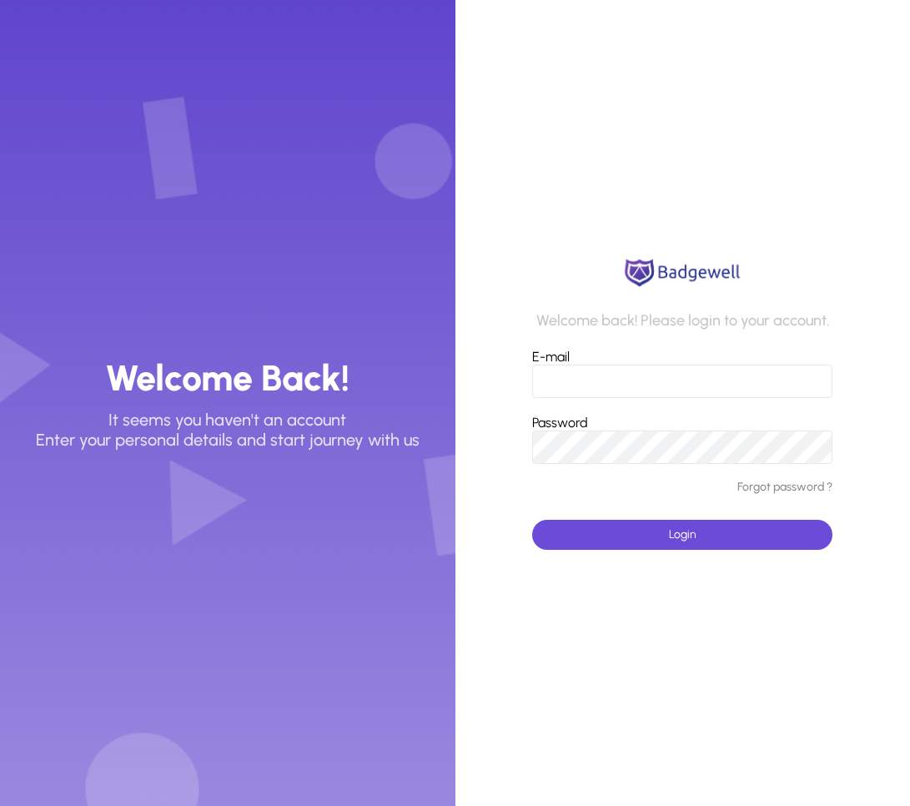
type input "**********"
click at [699, 528] on span "submit" at bounding box center [682, 535] width 300 height 40
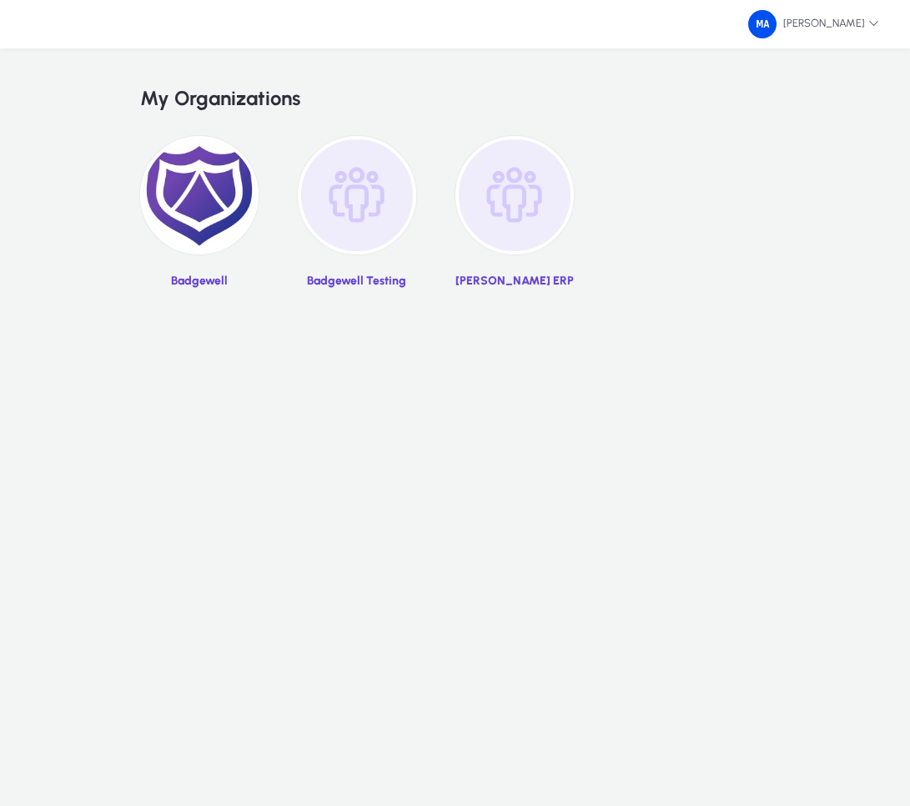
click at [752, 377] on div "Mohamed Aboelmagd My Organizations Badgewell Badgewell Testing GENNIE ERP" at bounding box center [455, 403] width 910 height 806
click at [766, 375] on div "Mohamed Aboelmagd My Organizations Badgewell Badgewell Testing GENNIE ERP" at bounding box center [455, 403] width 910 height 806
click at [208, 207] on img at bounding box center [199, 195] width 118 height 118
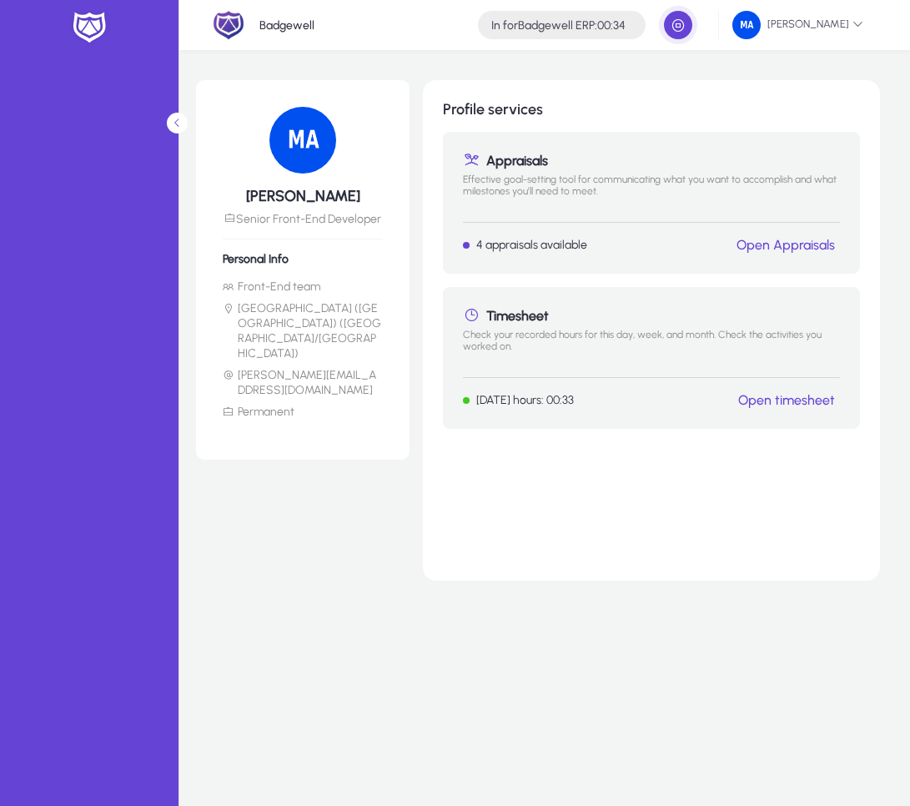
click at [78, 40] on img at bounding box center [89, 27] width 42 height 35
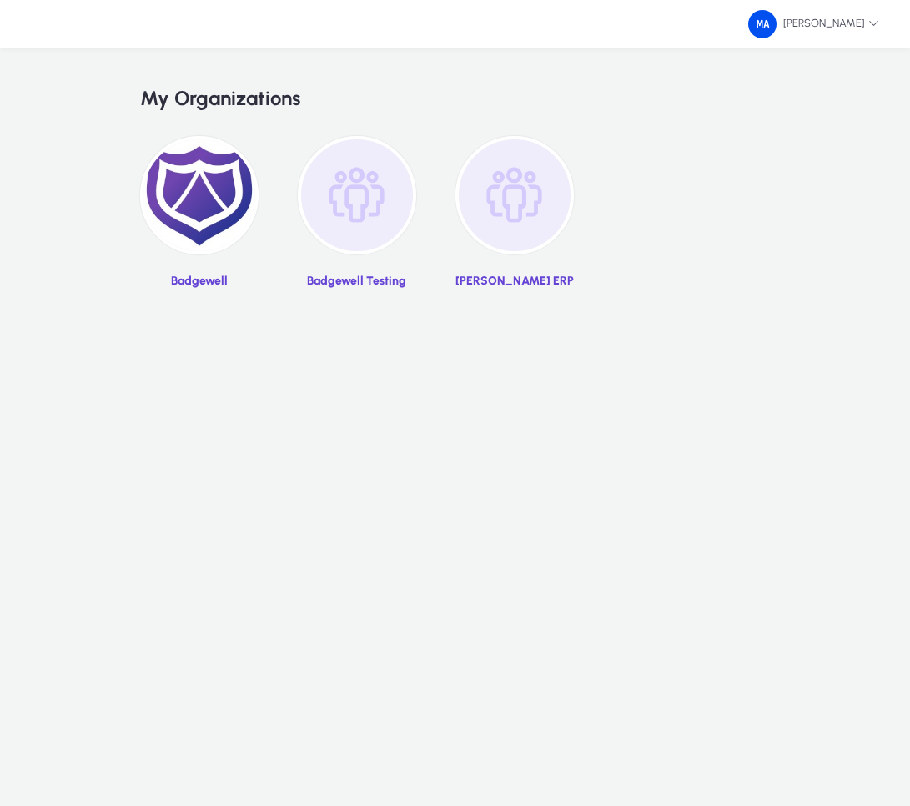
click at [509, 212] on img at bounding box center [514, 195] width 118 height 118
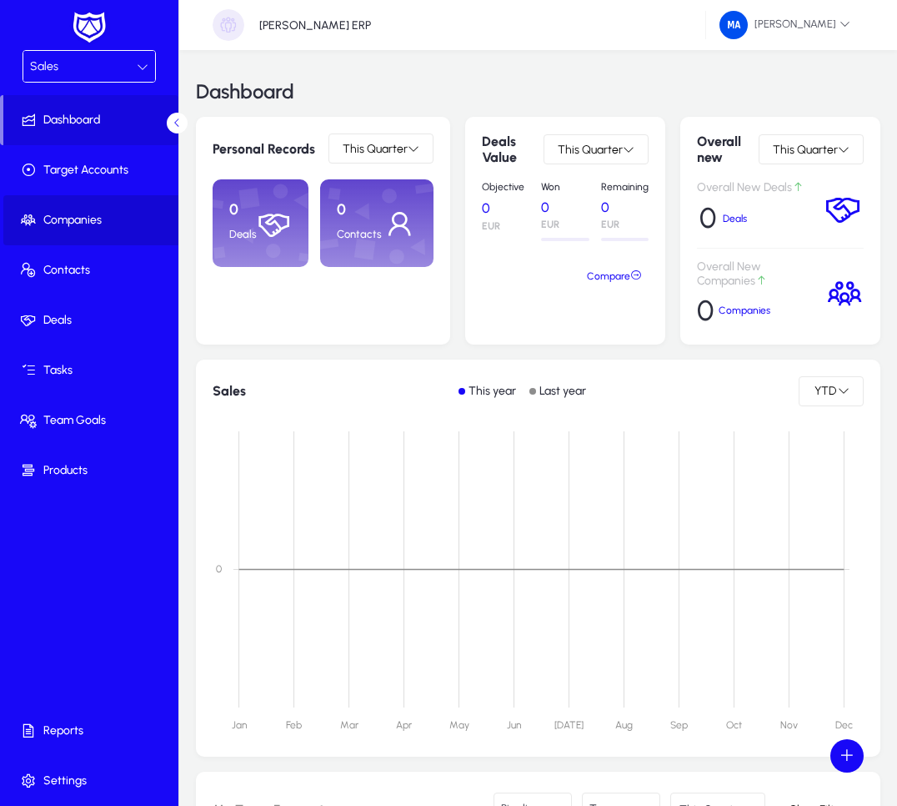
click at [89, 213] on span "Companies" at bounding box center [92, 220] width 178 height 17
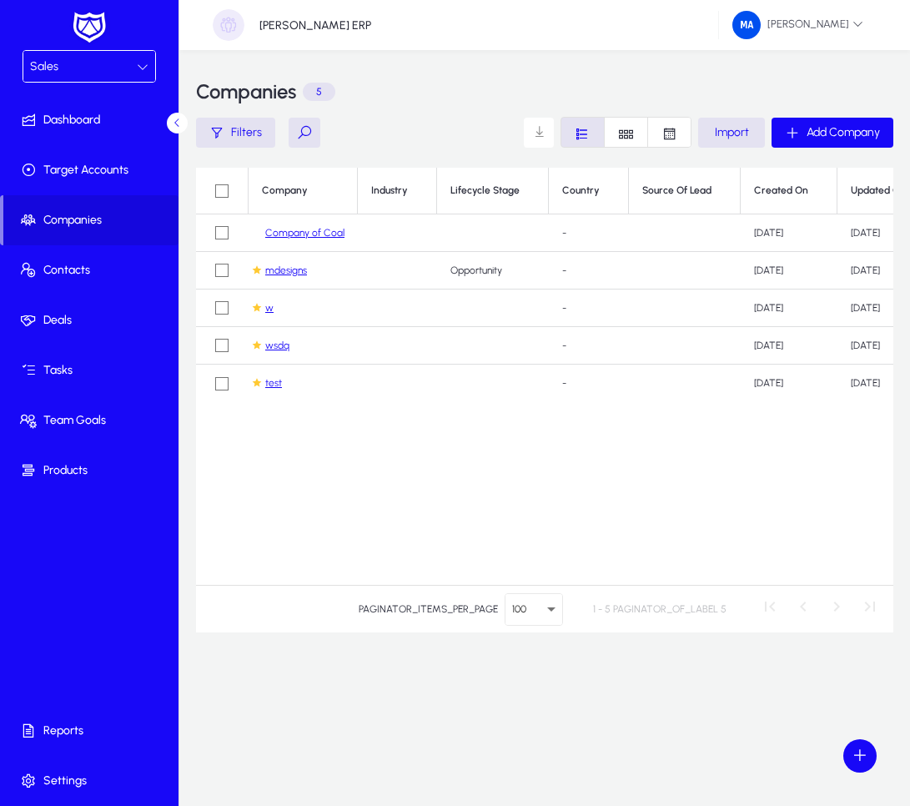
click at [334, 235] on link "Company of Coal" at bounding box center [304, 233] width 79 height 13
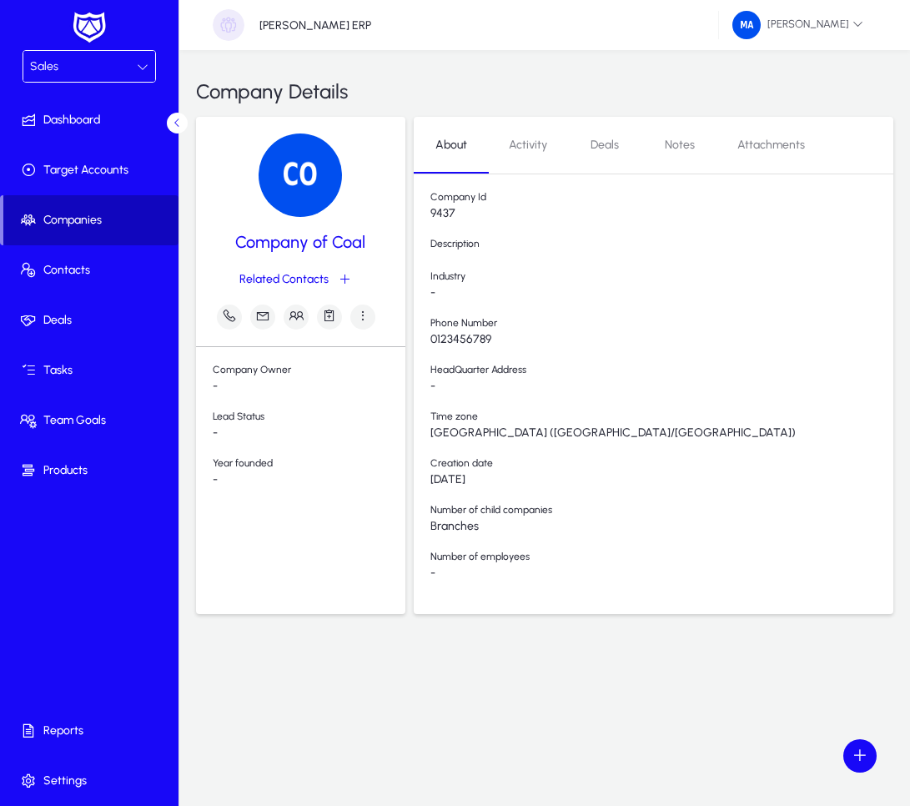
click at [103, 227] on span "Companies" at bounding box center [90, 220] width 175 height 17
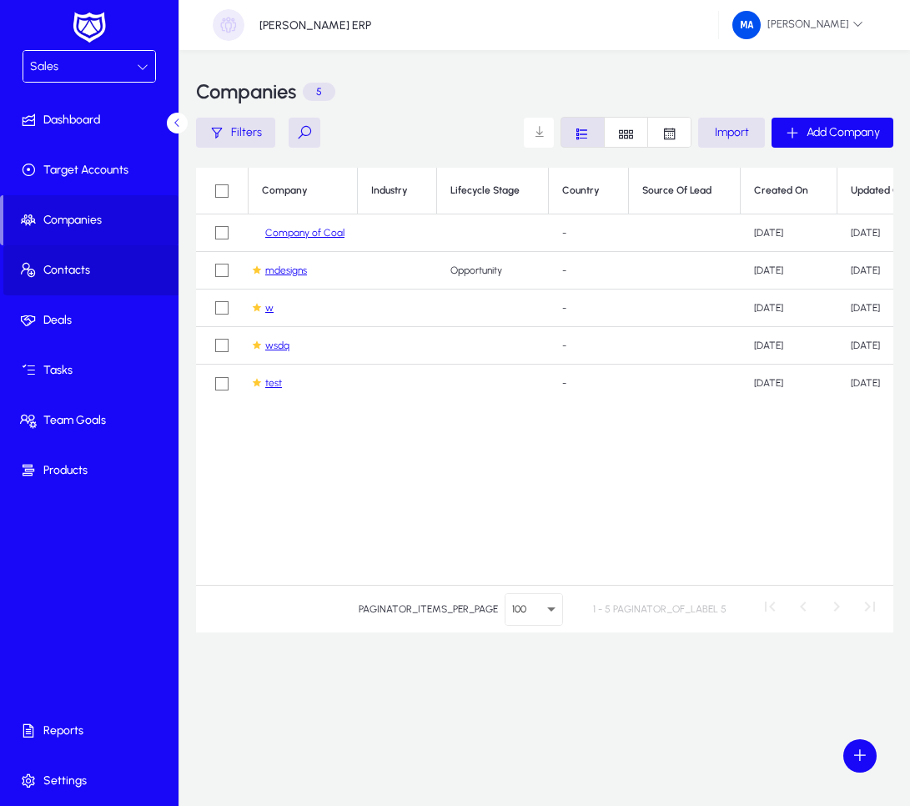
click at [83, 279] on span at bounding box center [92, 270] width 178 height 40
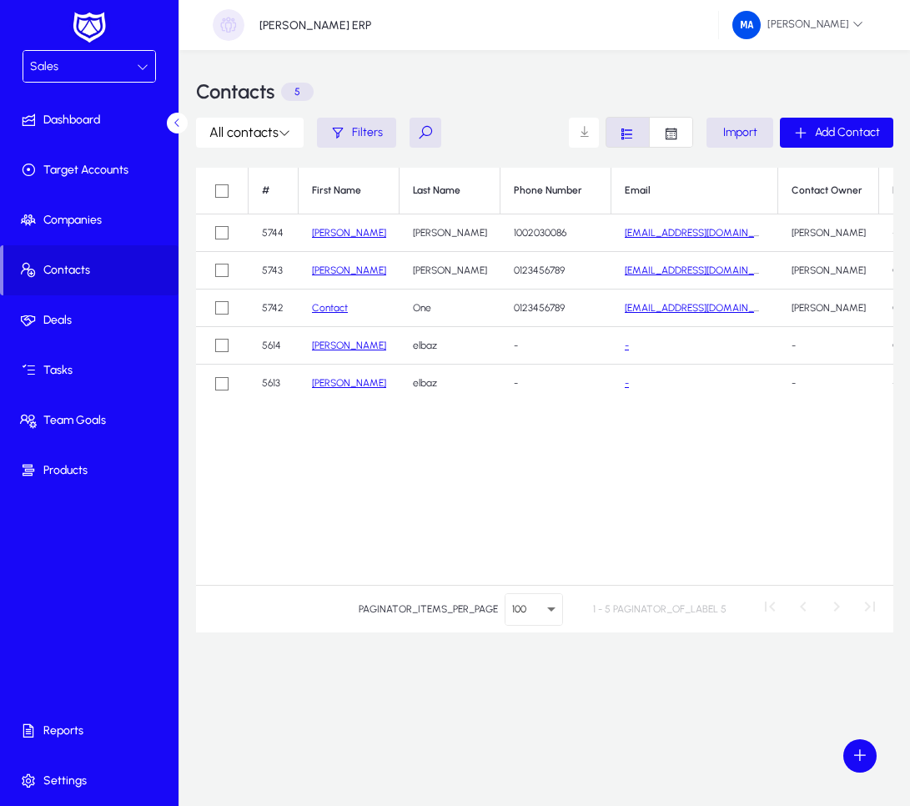
click at [333, 230] on link "Mohamed" at bounding box center [349, 233] width 74 height 12
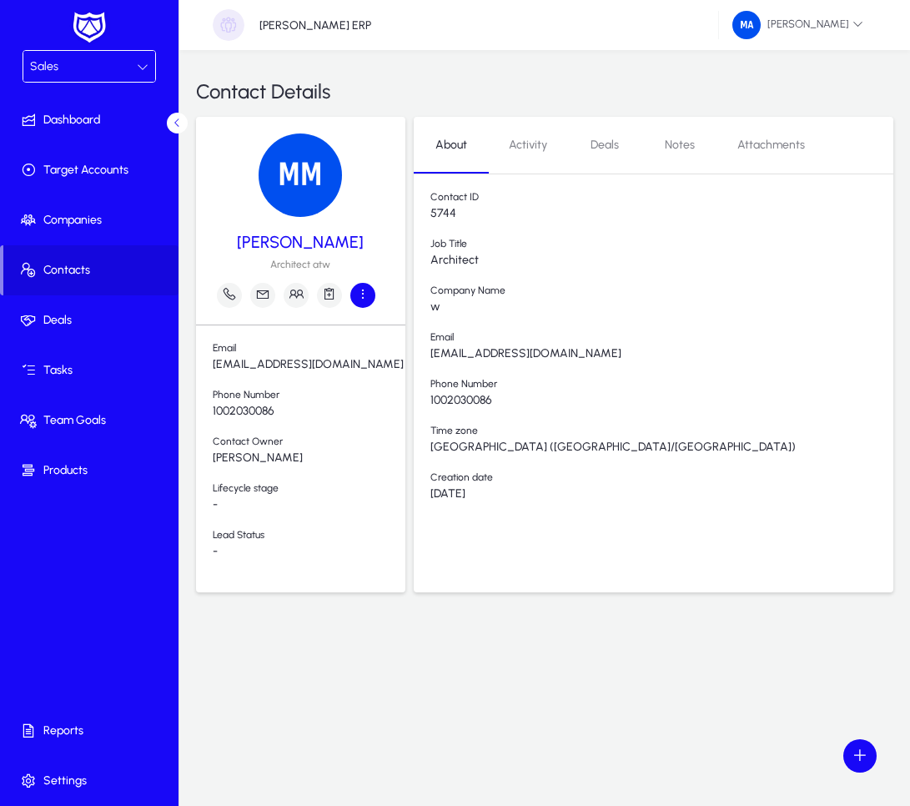
click at [359, 296] on icon "button" at bounding box center [362, 293] width 15 height 15
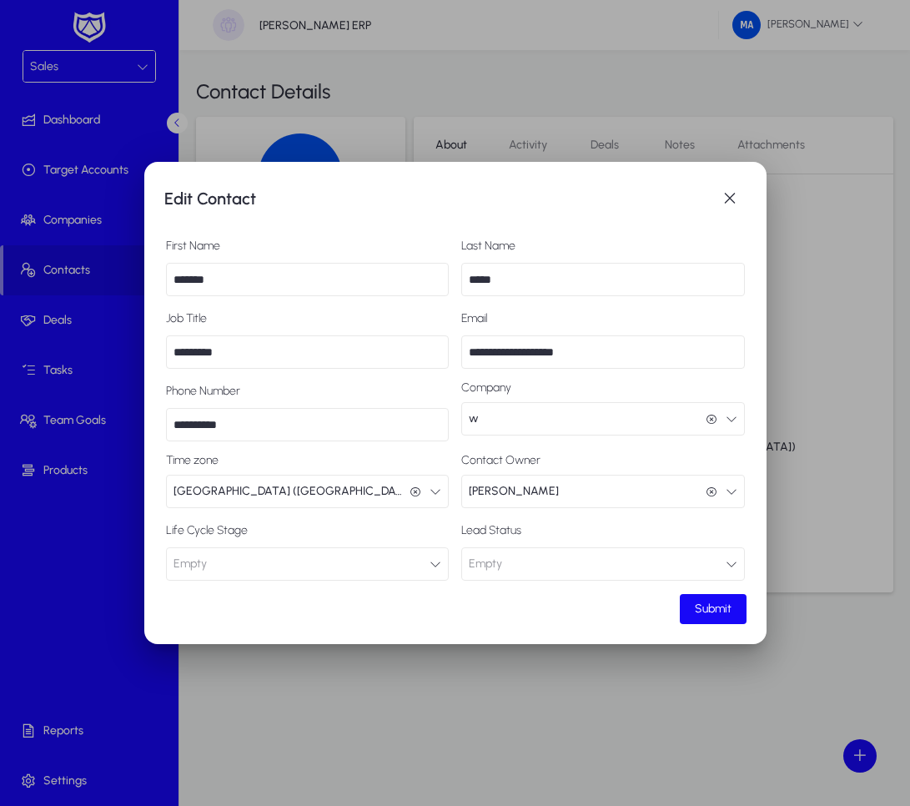
click at [810, 543] on div at bounding box center [455, 403] width 910 height 806
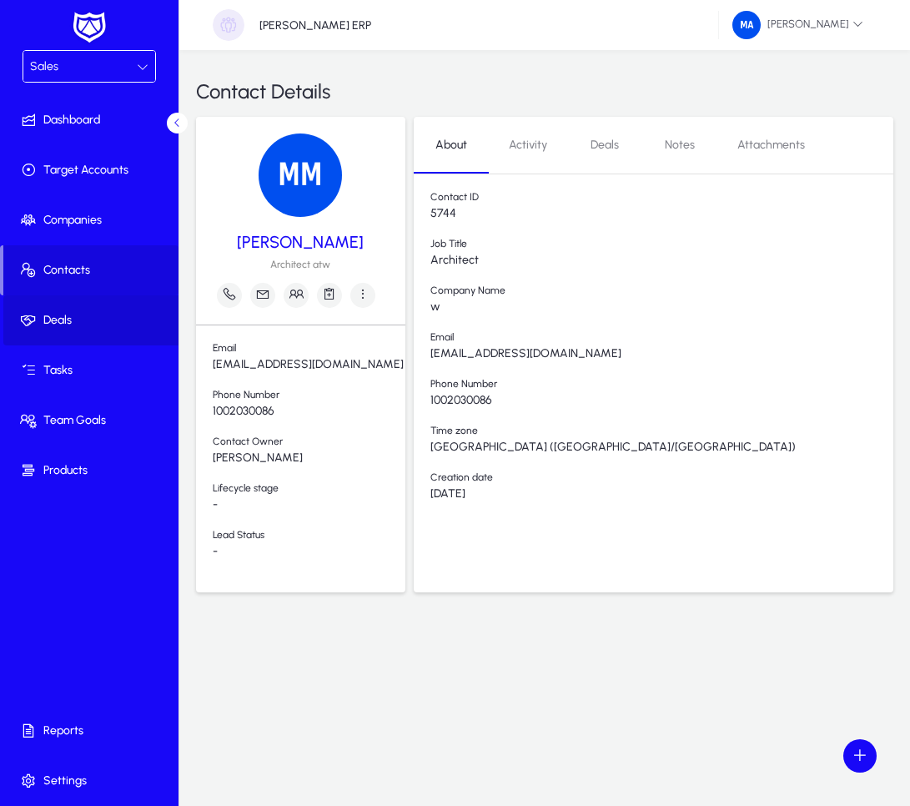
click at [108, 339] on span at bounding box center [92, 320] width 178 height 40
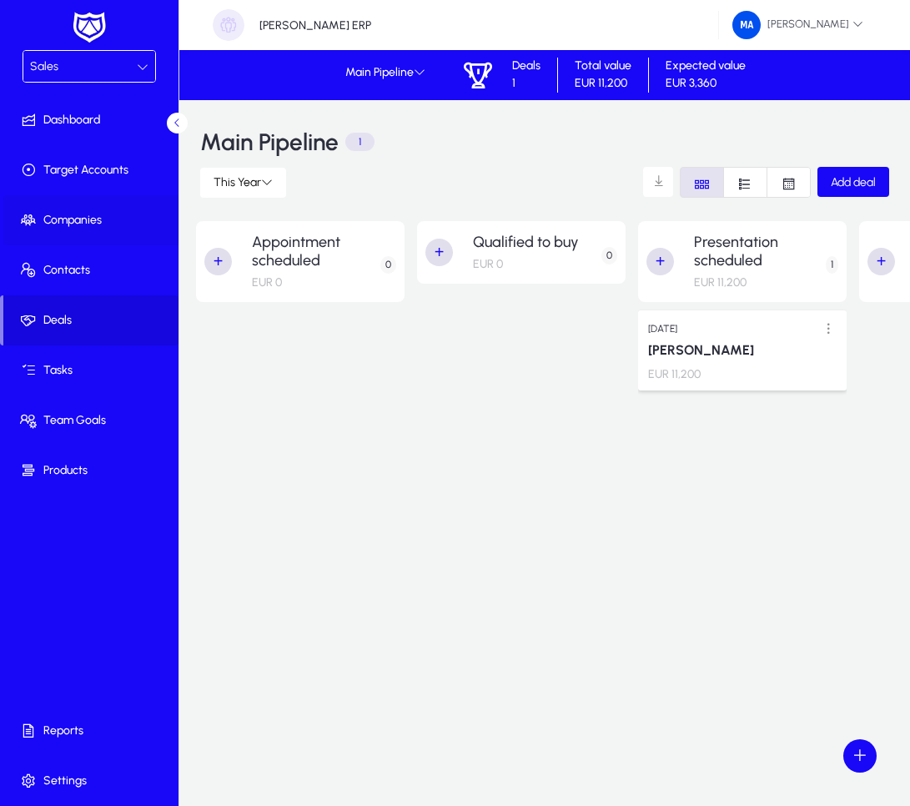
click at [99, 227] on span "Companies" at bounding box center [92, 220] width 178 height 17
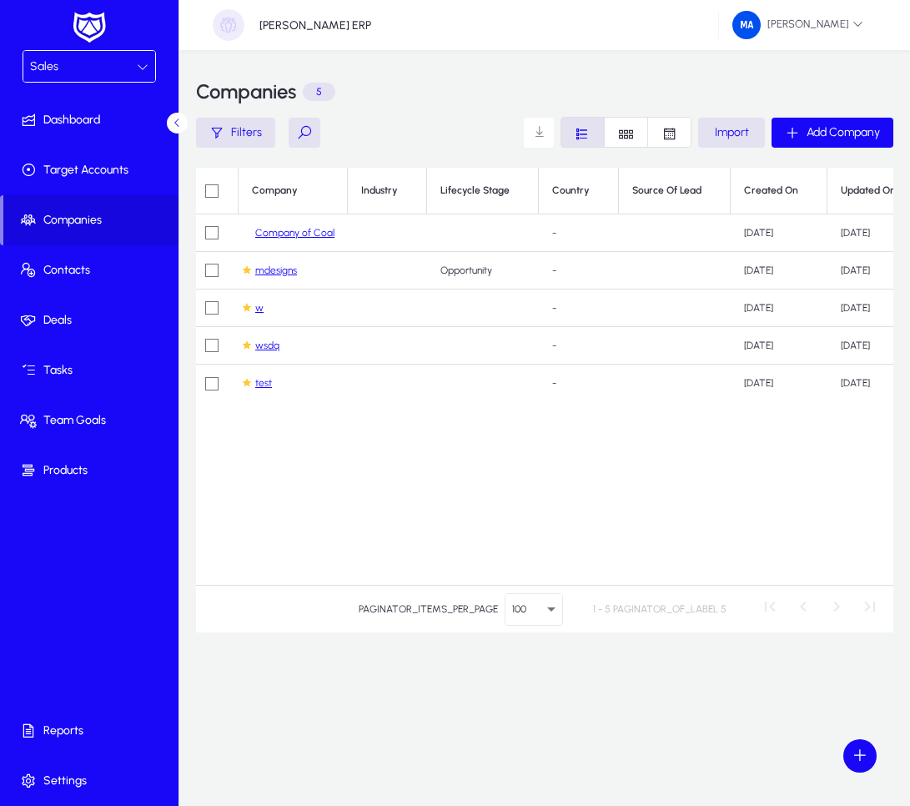
scroll to position [0, 95]
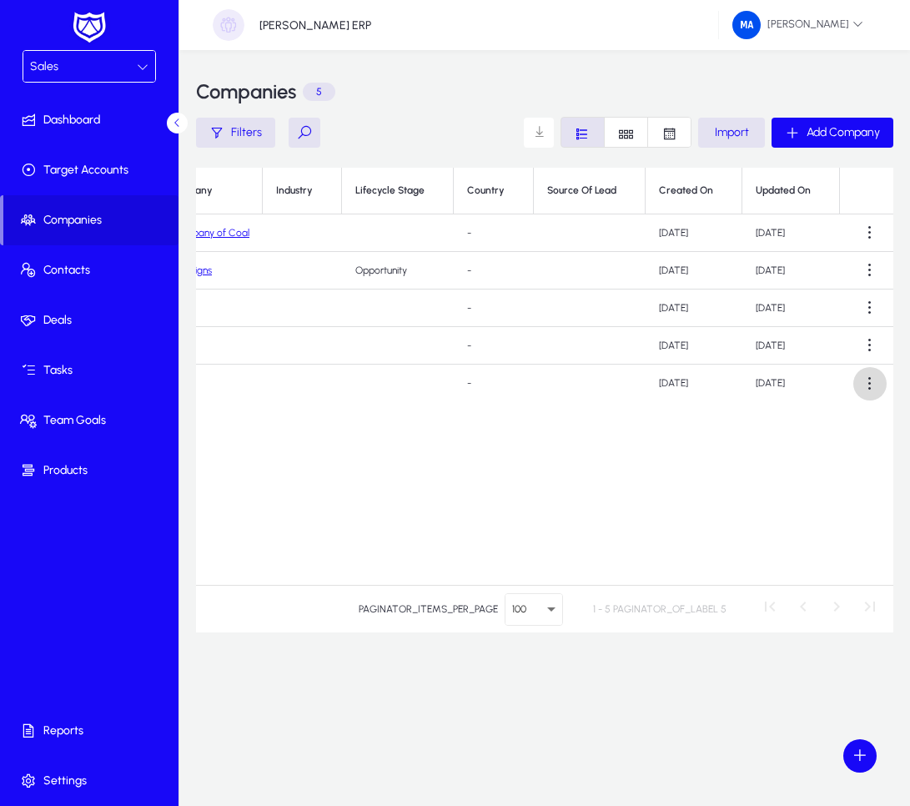
click at [858, 391] on span at bounding box center [869, 383] width 33 height 33
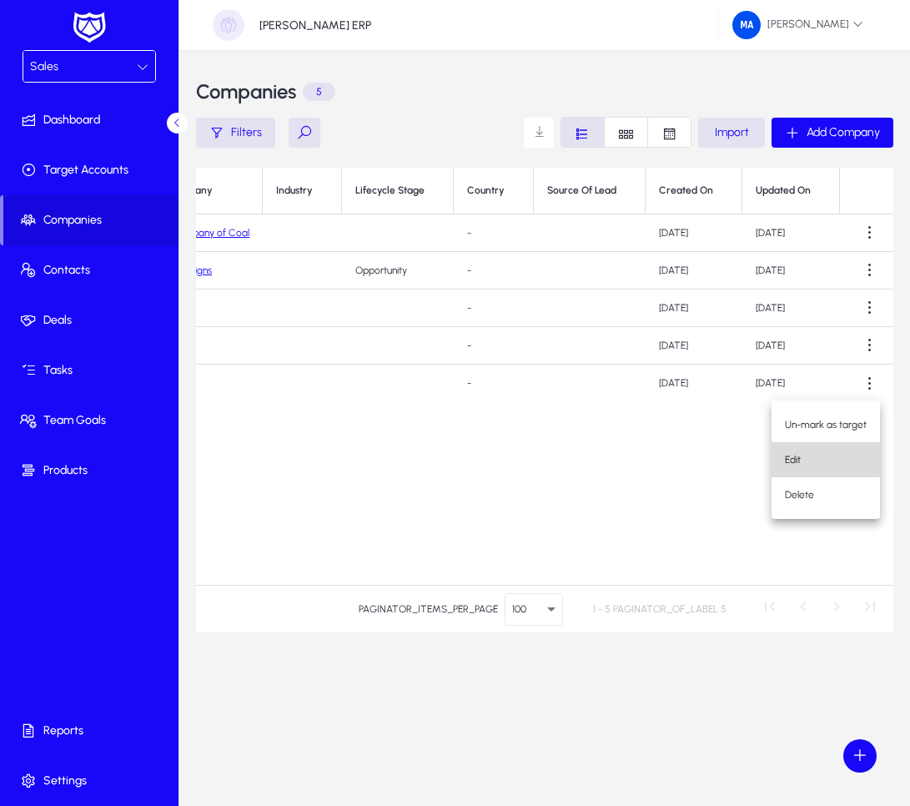
click at [829, 454] on span "Edit" at bounding box center [826, 459] width 82 height 15
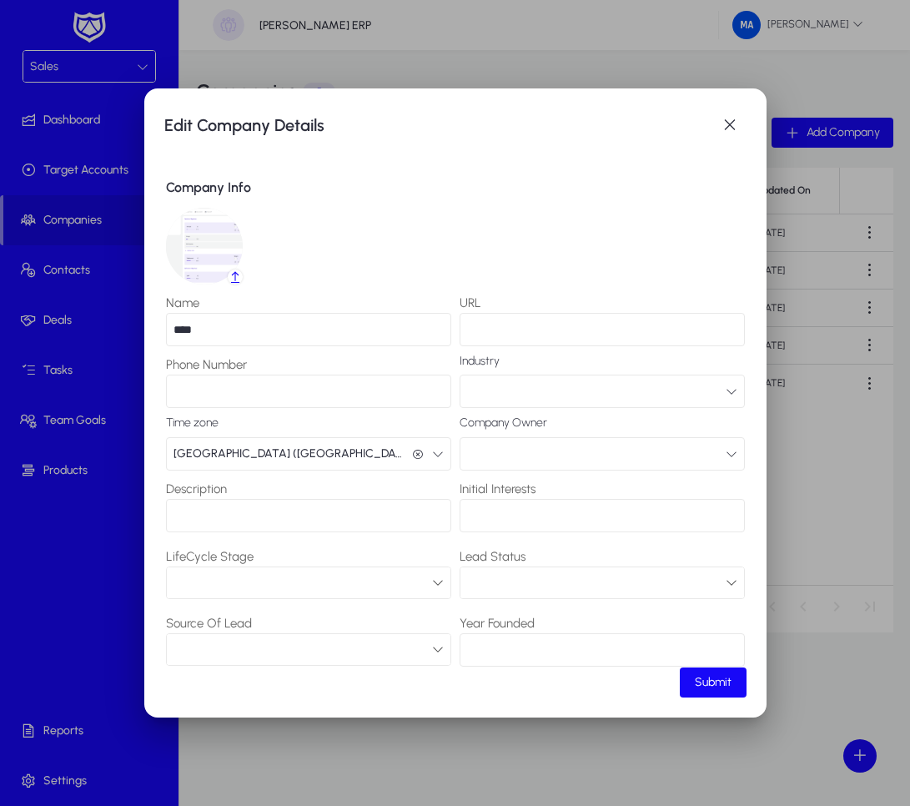
click at [212, 252] on img at bounding box center [204, 246] width 77 height 77
click at [711, 678] on span "Submit" at bounding box center [713, 682] width 37 height 14
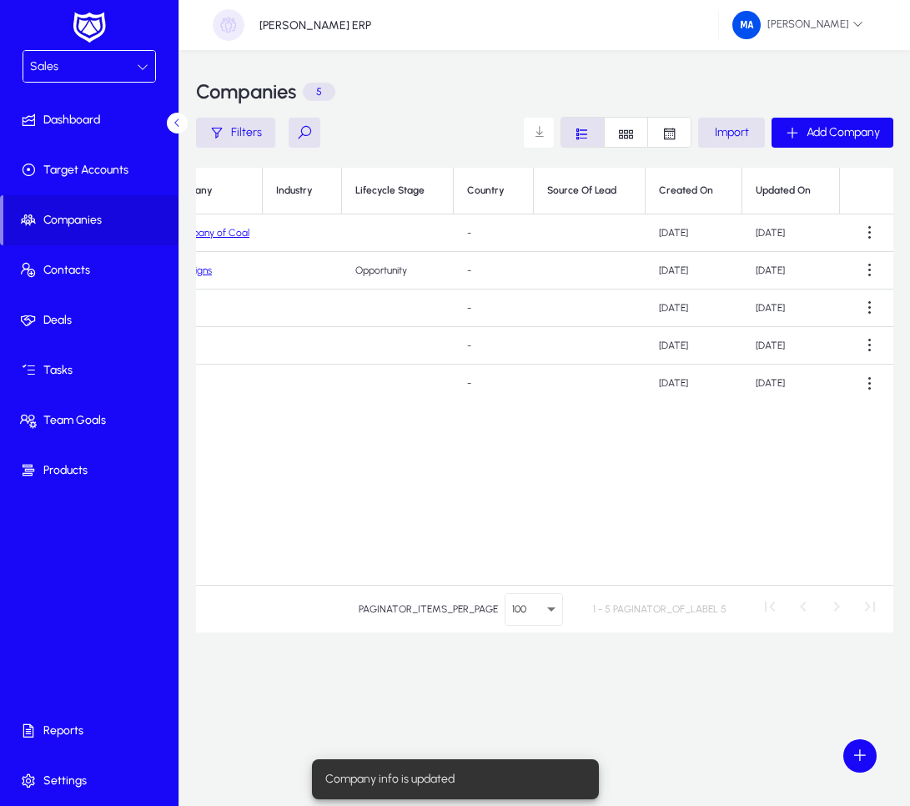
scroll to position [0, 0]
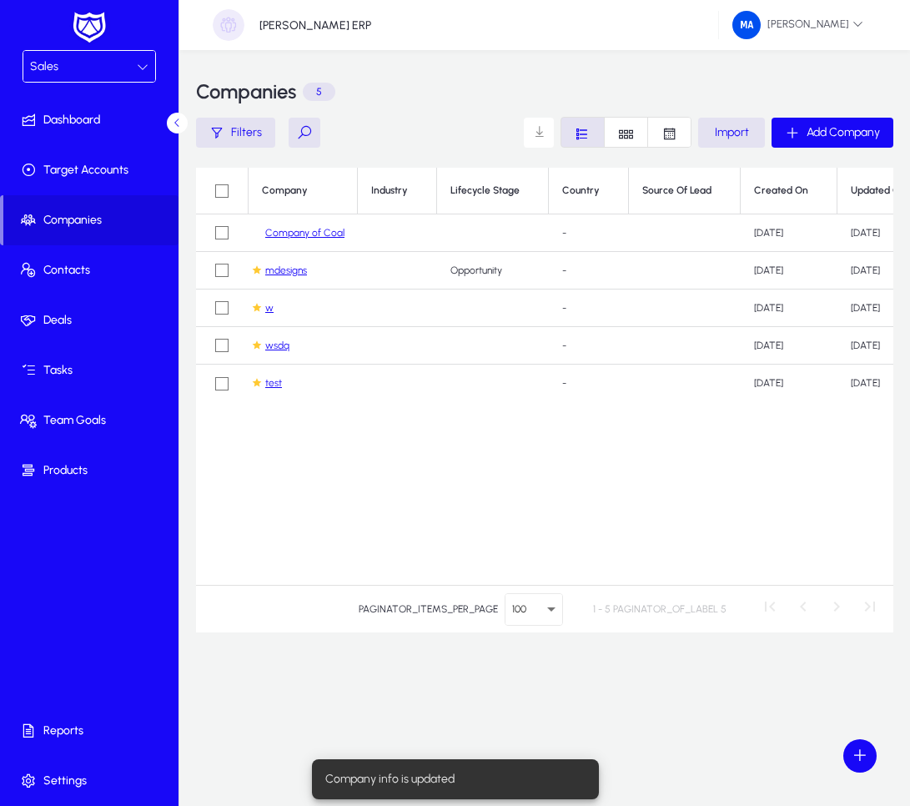
click at [279, 386] on link "test" at bounding box center [273, 383] width 17 height 13
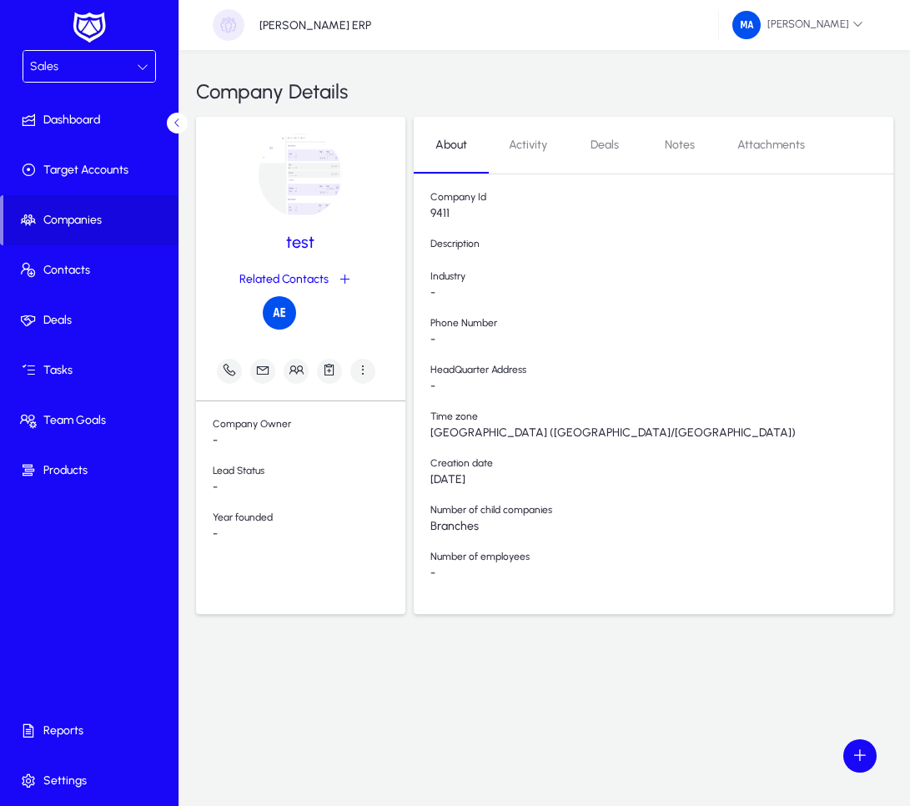
click at [741, 107] on div "Company Details" at bounding box center [544, 92] width 697 height 50
